Goal: Task Accomplishment & Management: Manage account settings

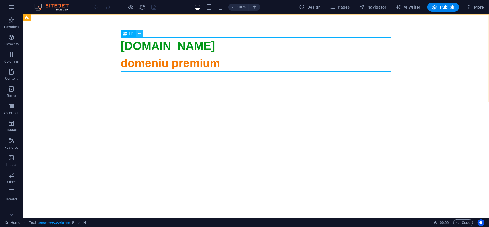
click at [140, 34] on icon at bounding box center [139, 34] width 3 height 6
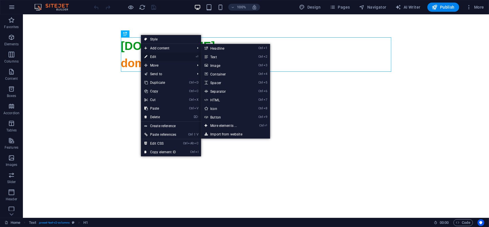
click at [157, 60] on link "⏎ Edit" at bounding box center [160, 56] width 39 height 9
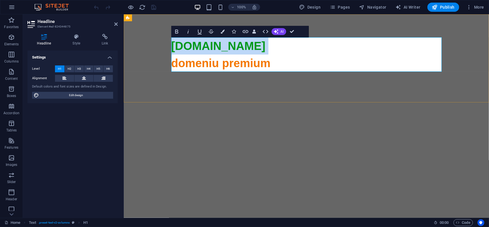
click at [187, 61] on span "domeniu premium" at bounding box center [306, 200] width 270 height 288
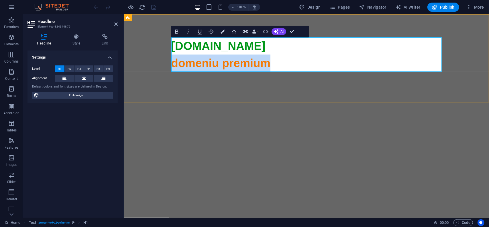
click at [187, 61] on span "domeniu premium" at bounding box center [306, 200] width 270 height 288
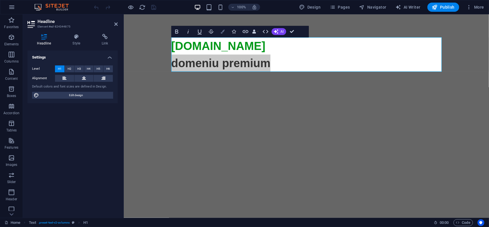
click at [221, 31] on icon "button" at bounding box center [223, 32] width 4 height 4
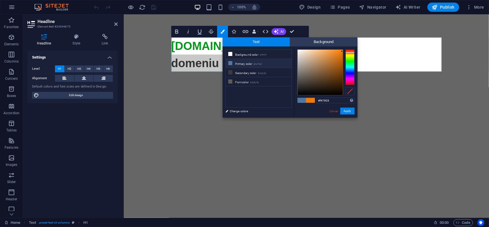
type input "#fdfdfd"
click at [297, 50] on div at bounding box center [320, 72] width 46 height 46
click at [352, 112] on button "Apply" at bounding box center [347, 110] width 14 height 7
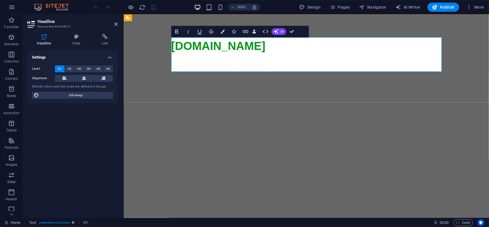
click at [248, 62] on span "domeniu premium" at bounding box center [306, 200] width 270 height 288
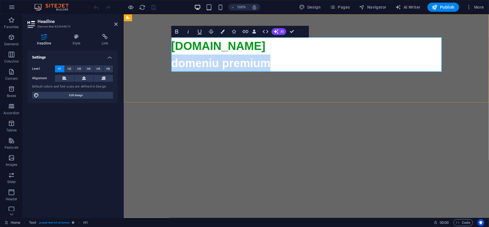
click at [248, 62] on span "domeniu premium" at bounding box center [306, 200] width 270 height 288
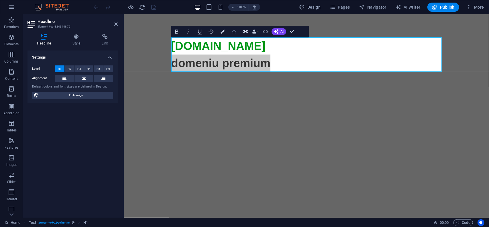
click at [223, 31] on icon "button" at bounding box center [223, 32] width 4 height 4
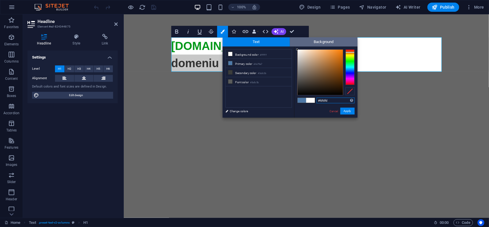
click at [325, 44] on span "Background" at bounding box center [324, 41] width 68 height 9
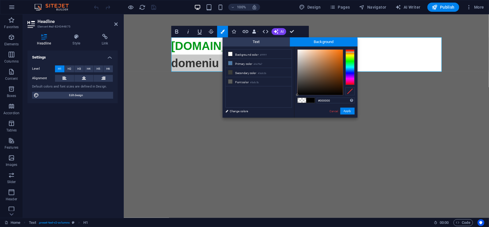
click at [350, 52] on div at bounding box center [349, 67] width 9 height 36
type input "#e56500"
click at [343, 54] on div at bounding box center [320, 72] width 45 height 45
drag, startPoint x: 351, startPoint y: 113, endPoint x: 224, endPoint y: 93, distance: 128.4
click at [351, 113] on button "Apply" at bounding box center [347, 110] width 14 height 7
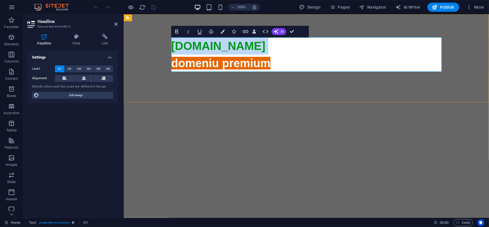
click at [274, 71] on icon at bounding box center [306, 206] width 270 height 270
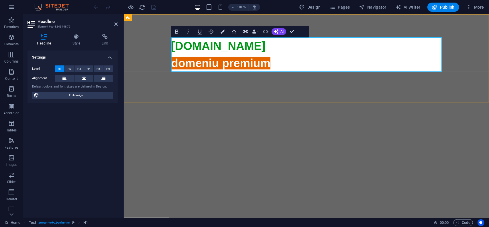
click at [258, 62] on span "domeniu premium" at bounding box center [306, 200] width 270 height 288
click at [479, 7] on span "More" at bounding box center [475, 7] width 18 height 6
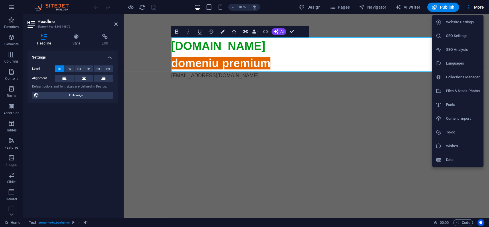
click at [466, 19] on h6 "Website Settings" at bounding box center [463, 22] width 34 height 7
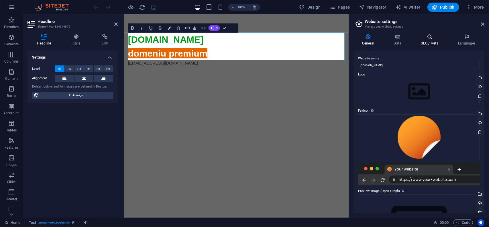
drag, startPoint x: 404, startPoint y: 40, endPoint x: 419, endPoint y: 42, distance: 15.6
click at [404, 40] on h4 "Data" at bounding box center [398, 40] width 27 height 12
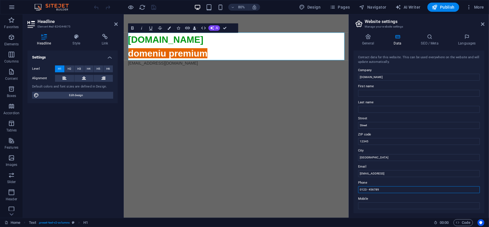
click at [392, 190] on input "0123 - 456789" at bounding box center [419, 189] width 122 height 7
click at [375, 158] on input "[GEOGRAPHIC_DATA]" at bounding box center [419, 157] width 122 height 7
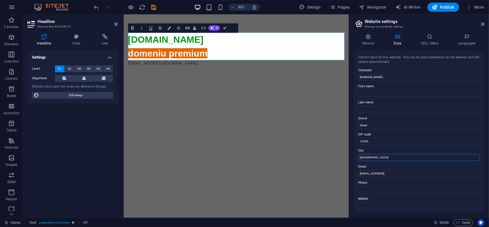
click at [375, 158] on input "[GEOGRAPHIC_DATA]" at bounding box center [419, 157] width 122 height 7
click at [377, 142] on input "12345" at bounding box center [419, 141] width 122 height 7
click at [378, 124] on input "Street" at bounding box center [419, 125] width 122 height 7
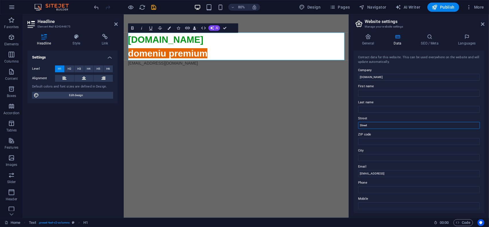
click at [378, 124] on input "Street" at bounding box center [419, 125] width 122 height 7
click at [423, 38] on h4 "SEO / Meta" at bounding box center [430, 40] width 37 height 12
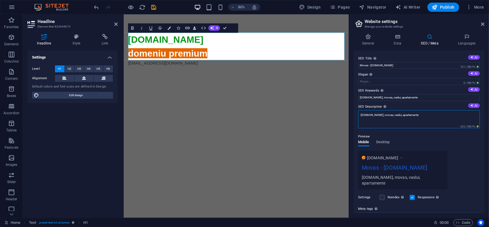
click at [422, 115] on textarea "movas.ro, movas, vaslui, apartamente" at bounding box center [419, 119] width 122 height 18
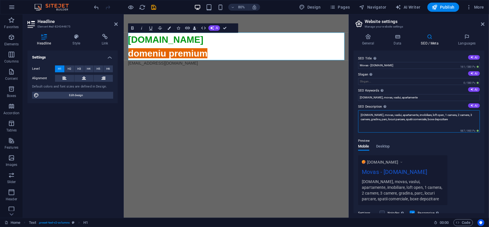
click at [418, 120] on textarea "movas.ro, movas, vaslui, apartamente, imobiliare, loft open, 1 camera, 2 camere…" at bounding box center [419, 121] width 122 height 22
type textarea "movas.ro, movas, vaslui, apartamente, imobiliare, loft open, 1 camera, 2 camere…"
click at [416, 99] on input "movas.ro, movas, vaslui, apartamente" at bounding box center [419, 97] width 122 height 7
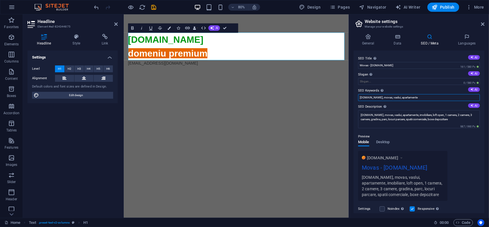
click at [416, 99] on input "movas.ro, movas, vaslui, apartamente" at bounding box center [419, 97] width 122 height 7
paste input ", imobiliare, loft open, 1 camera, 2 camere, 3 camere, gradina, parc, locuri pa…"
type input "movas.ro, movas, vaslui, apartamente, imobiliare, loft open, 1 camera, 2 camere…"
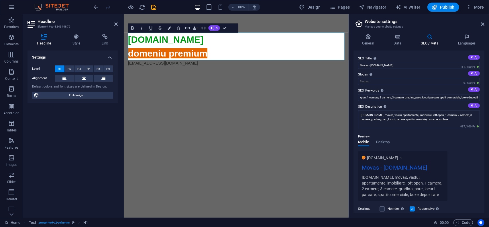
click at [418, 133] on div "Preview" at bounding box center [419, 136] width 122 height 7
click at [390, 142] on span "Desktop" at bounding box center [383, 142] width 14 height 8
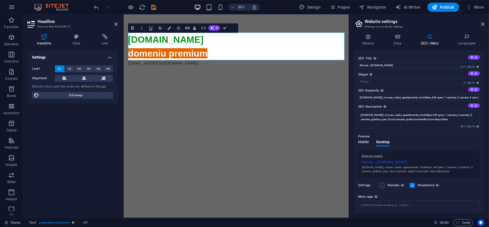
click at [364, 140] on span "Mobile" at bounding box center [363, 142] width 11 height 8
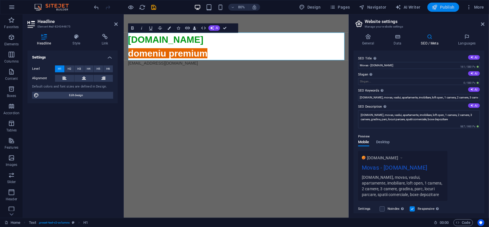
click at [445, 9] on span "Publish" at bounding box center [443, 7] width 23 height 6
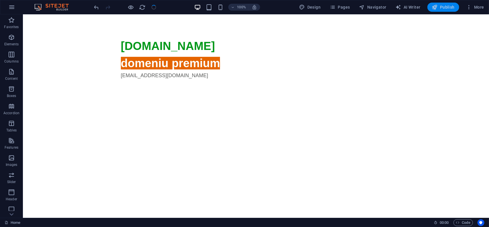
click at [448, 7] on span "Publish" at bounding box center [443, 7] width 23 height 6
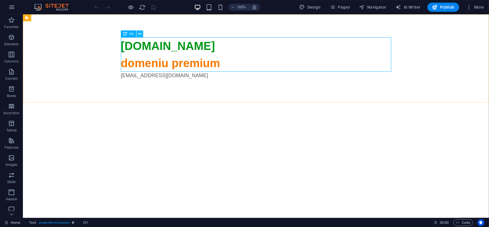
click at [140, 34] on icon at bounding box center [139, 34] width 3 height 6
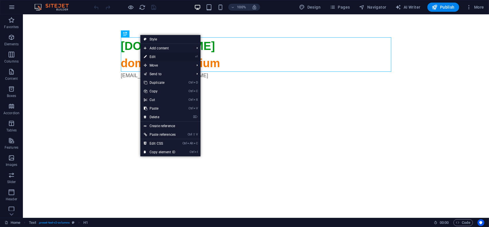
click at [154, 55] on link "⏎ Edit" at bounding box center [159, 56] width 39 height 9
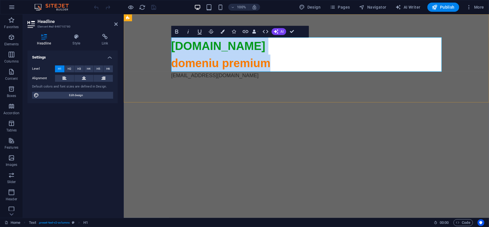
click at [183, 65] on span "domeniu premium" at bounding box center [220, 62] width 99 height 13
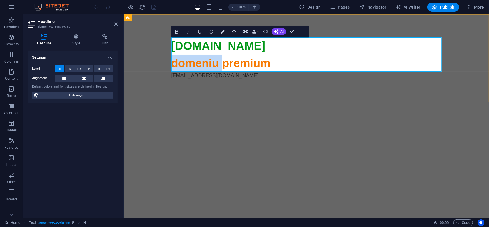
click at [183, 65] on span "domeniu premium" at bounding box center [220, 62] width 99 height 13
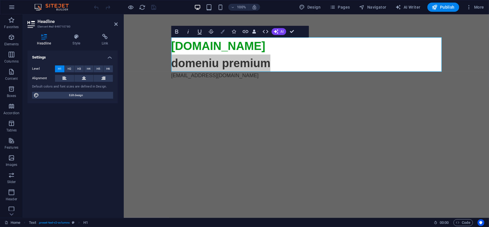
click at [223, 33] on icon "button" at bounding box center [223, 32] width 4 height 4
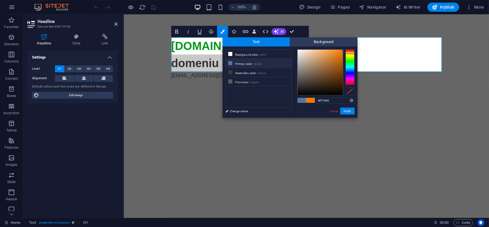
type input "#fcfbfb"
click at [298, 50] on div at bounding box center [320, 72] width 45 height 45
drag, startPoint x: 348, startPoint y: 113, endPoint x: 213, endPoint y: 62, distance: 144.2
click at [348, 113] on button "Apply" at bounding box center [347, 110] width 14 height 7
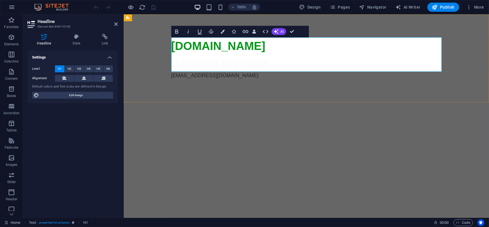
click at [242, 62] on span "domeniu premium" at bounding box center [220, 62] width 99 height 13
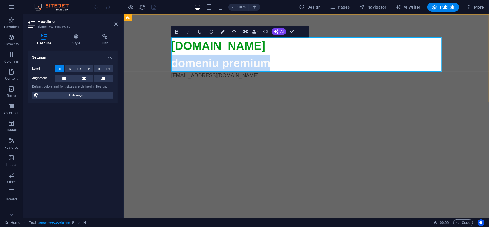
click at [242, 62] on span "domeniu premium" at bounding box center [220, 62] width 99 height 13
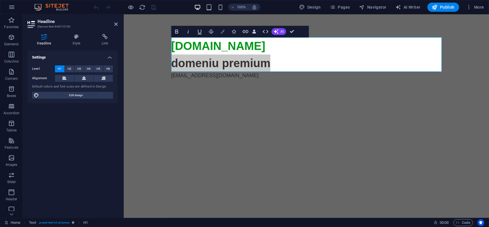
click at [224, 35] on button "Colors" at bounding box center [222, 31] width 11 height 11
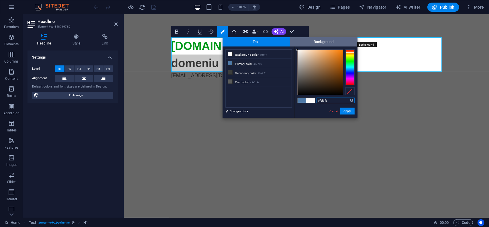
click at [309, 42] on span "Background" at bounding box center [324, 41] width 68 height 9
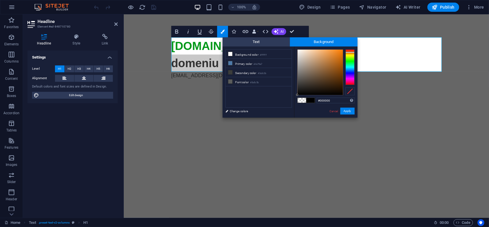
click at [351, 52] on div at bounding box center [349, 67] width 9 height 36
click at [342, 51] on div at bounding box center [320, 72] width 45 height 45
type input "#e06f03"
click at [342, 55] on div at bounding box center [320, 72] width 45 height 45
click at [346, 110] on button "Apply" at bounding box center [347, 110] width 14 height 7
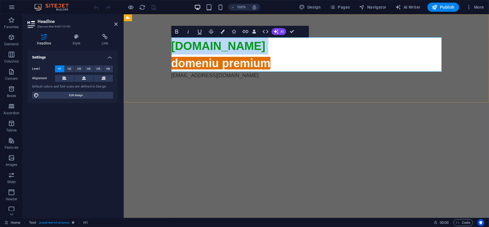
click at [269, 65] on span "domeniu premium" at bounding box center [220, 62] width 99 height 13
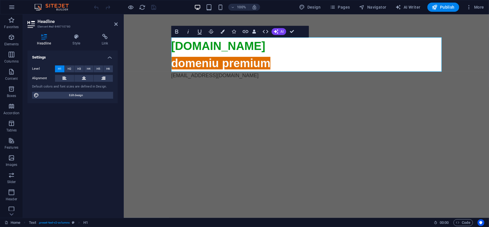
click at [487, 8] on div "100% Design Pages Navigator AI Writer Publish More" at bounding box center [244, 7] width 488 height 14
click at [475, 6] on span "More" at bounding box center [475, 7] width 18 height 6
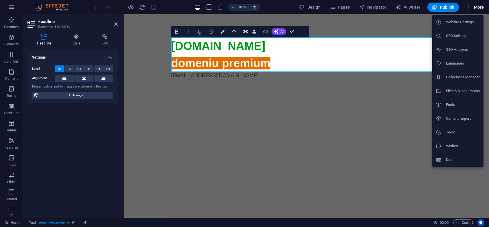
click at [472, 21] on h6 "Website Settings" at bounding box center [463, 22] width 34 height 7
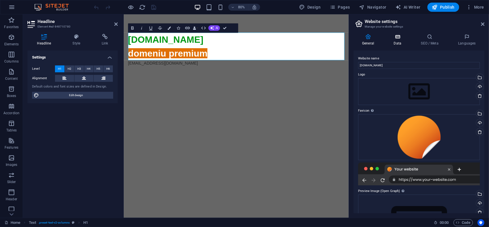
click at [402, 40] on h4 "Data" at bounding box center [398, 40] width 27 height 12
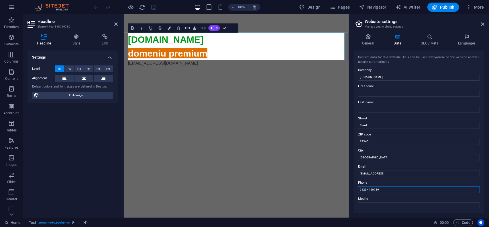
click at [386, 188] on input "0123 - 456789" at bounding box center [419, 189] width 122 height 7
click at [380, 159] on input "[GEOGRAPHIC_DATA]" at bounding box center [419, 157] width 122 height 7
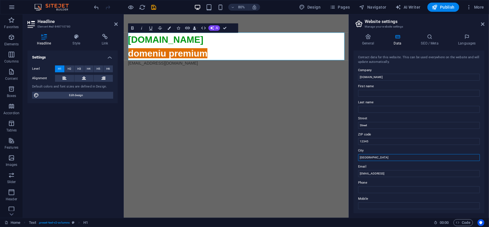
click at [380, 159] on input "[GEOGRAPHIC_DATA]" at bounding box center [419, 157] width 122 height 7
click at [376, 140] on input "12345" at bounding box center [419, 141] width 122 height 7
click at [375, 125] on input "Street" at bounding box center [419, 125] width 122 height 7
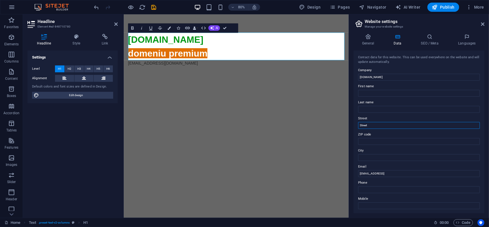
click at [374, 125] on input "Street" at bounding box center [419, 125] width 122 height 7
click at [425, 41] on h4 "SEO / Meta" at bounding box center [430, 40] width 37 height 12
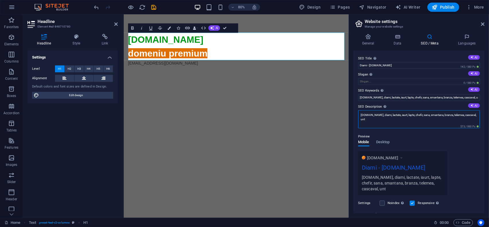
click at [475, 114] on textarea "[DOMAIN_NAME], diami, lactate, iaurt, lapte, chefir, sana, smantana, branza, te…" at bounding box center [419, 119] width 122 height 18
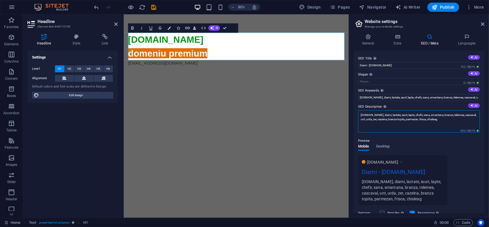
type textarea "[DOMAIN_NAME], diami, lactate, iaurt, lapte, chefir, sana, smantana, branza, te…"
click at [431, 118] on textarea "[DOMAIN_NAME], diami, lactate, iaurt, lapte, chefir, sana, smantana, branza, te…" at bounding box center [419, 121] width 122 height 22
click at [437, 97] on input "[DOMAIN_NAME], diami, lactate, iaurt, lapte, chefir, sana, smantana, branza, te…" at bounding box center [419, 97] width 122 height 7
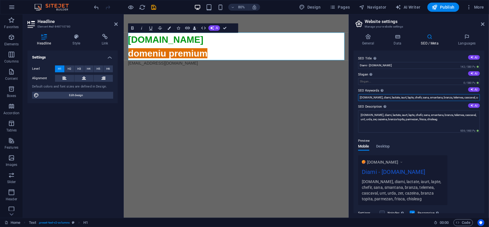
click at [437, 97] on input "[DOMAIN_NAME], diami, lactate, iaurt, lapte, chefir, sana, smantana, branza, te…" at bounding box center [419, 97] width 122 height 7
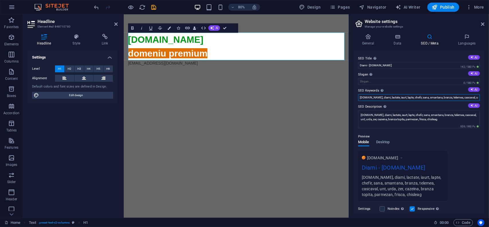
click at [437, 97] on input "[DOMAIN_NAME], diami, lactate, iaurt, lapte, chefir, sana, smantana, branza, te…" at bounding box center [419, 97] width 122 height 7
paste input ", urda, zer, cazeina, branza topita, parmezan, frisca, chisleag"
type input "[DOMAIN_NAME], diami, lactate, iaurt, lapte, chefir, sana, smantana, branza, te…"
click at [424, 136] on div "Preview" at bounding box center [419, 136] width 122 height 7
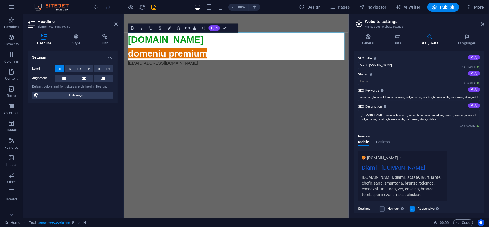
scroll to position [0, 0]
click at [377, 41] on h4 "General" at bounding box center [370, 40] width 32 height 12
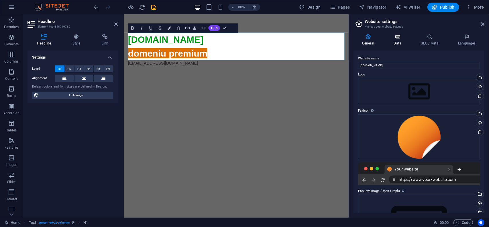
click at [397, 38] on icon at bounding box center [397, 37] width 25 height 6
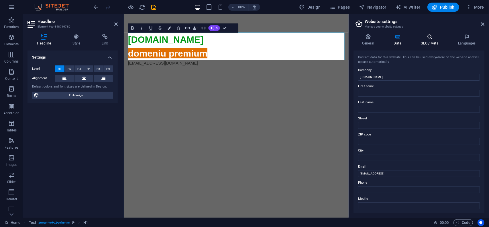
click at [421, 37] on icon at bounding box center [429, 37] width 35 height 6
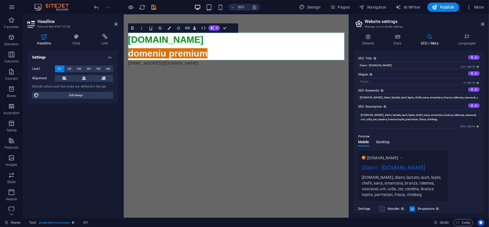
click at [387, 141] on span "Desktop" at bounding box center [383, 142] width 14 height 8
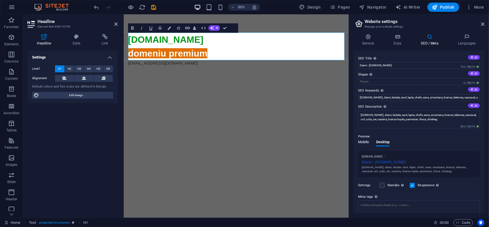
click at [365, 142] on span "Mobile" at bounding box center [363, 142] width 11 height 8
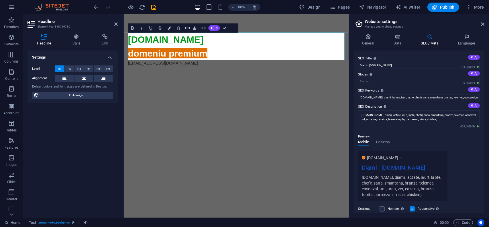
click at [422, 137] on div "Preview" at bounding box center [419, 136] width 122 height 7
click at [446, 9] on span "Publish" at bounding box center [443, 7] width 23 height 6
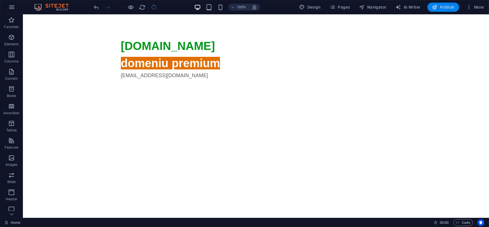
click at [448, 7] on span "Publish" at bounding box center [443, 7] width 23 height 6
